Goal: Task Accomplishment & Management: Manage account settings

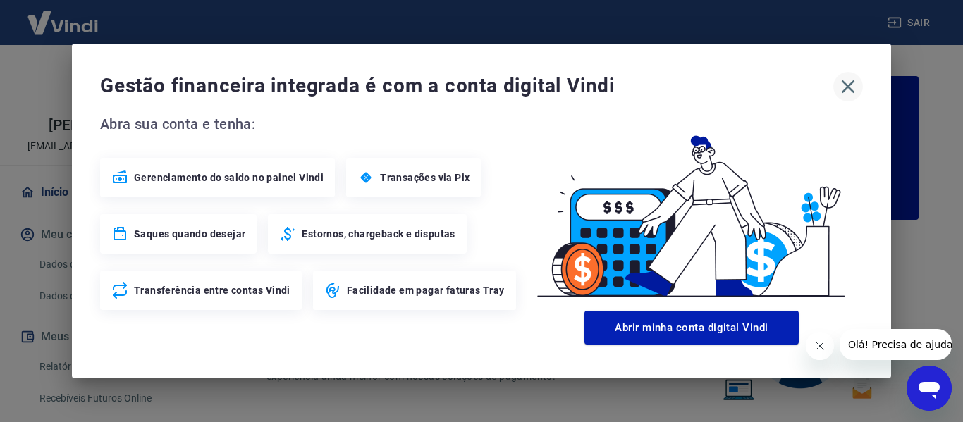
click at [849, 87] on icon "button" at bounding box center [848, 86] width 13 height 13
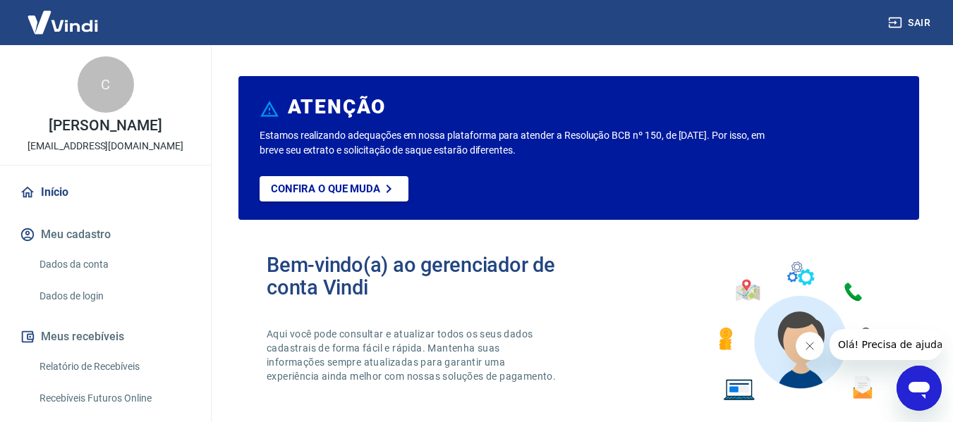
click at [805, 346] on icon "Fechar mensagem da empresa" at bounding box center [808, 346] width 11 height 11
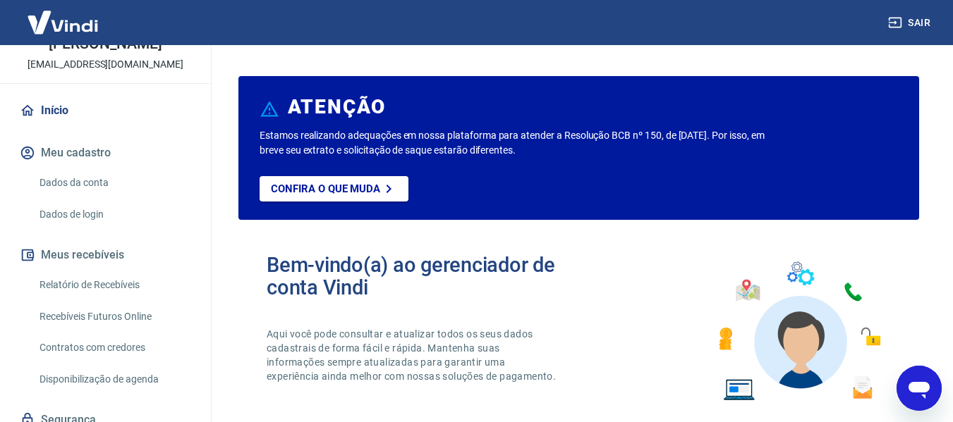
scroll to position [138, 0]
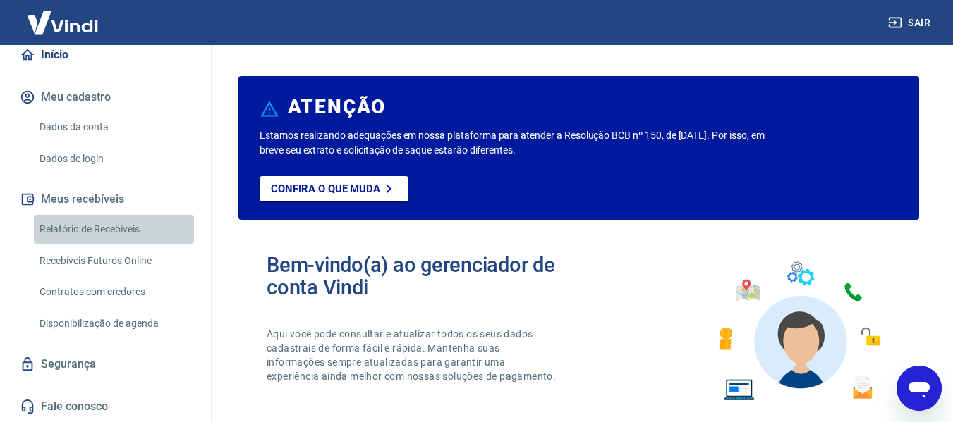
click at [125, 229] on link "Relatório de Recebíveis" at bounding box center [114, 229] width 160 height 29
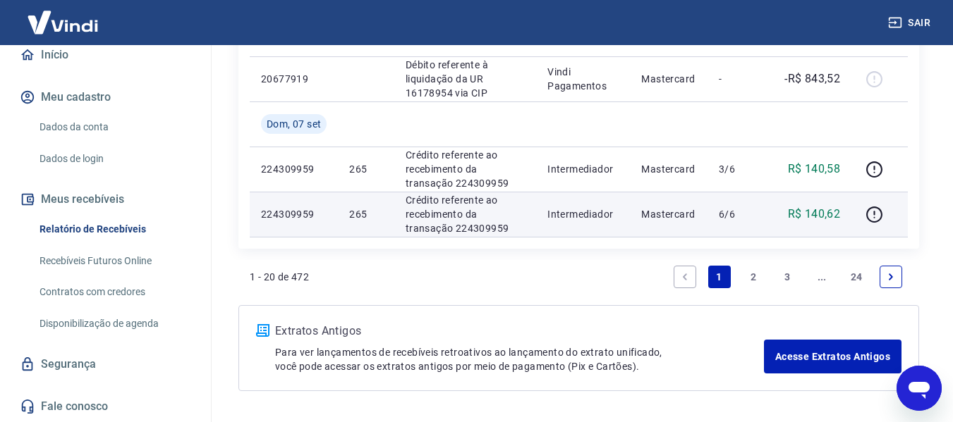
scroll to position [1227, 0]
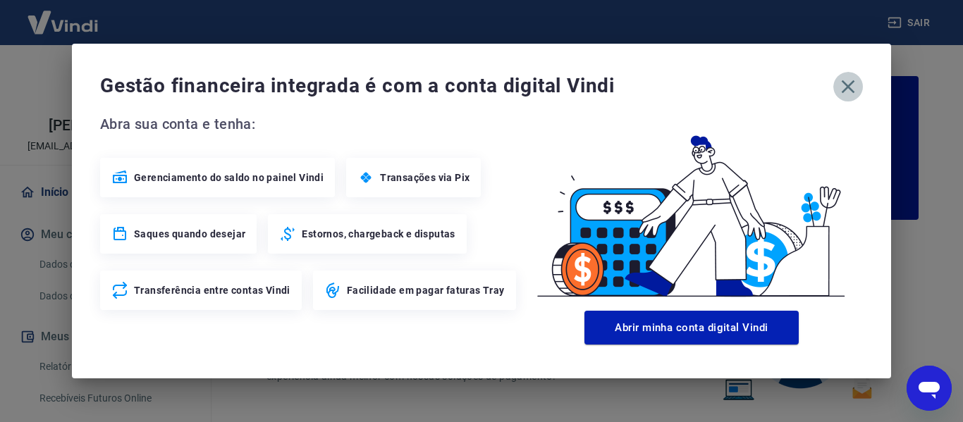
click at [847, 84] on icon "button" at bounding box center [848, 86] width 23 height 23
